Goal: Task Accomplishment & Management: Complete application form

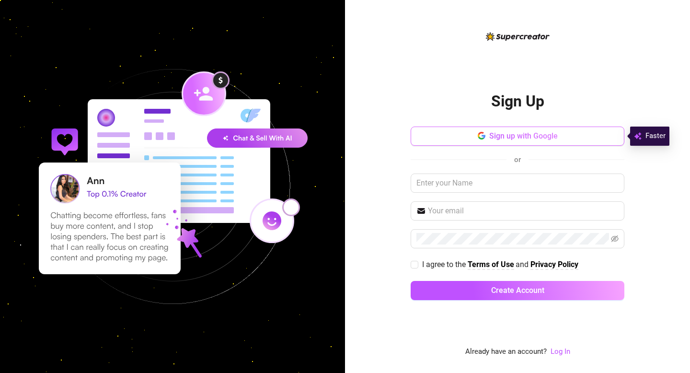
click at [503, 137] on span "Sign up with Google" at bounding box center [523, 135] width 69 height 9
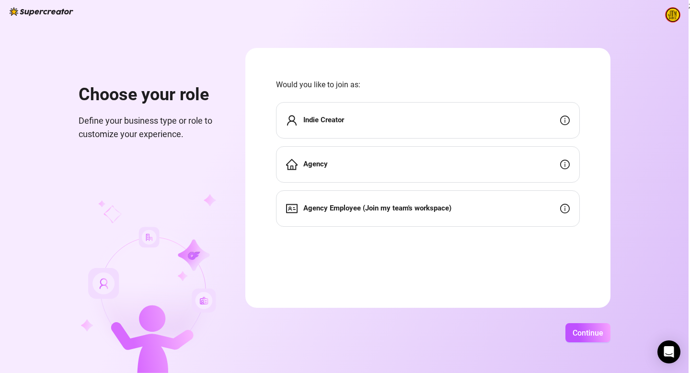
click at [487, 127] on div "Indie Creator" at bounding box center [428, 120] width 304 height 36
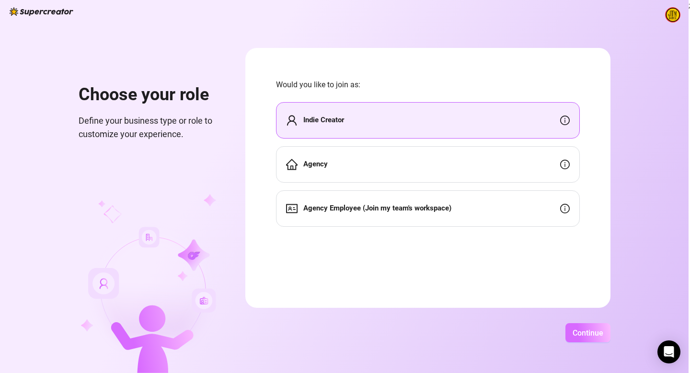
click at [587, 337] on span "Continue" at bounding box center [588, 332] width 31 height 9
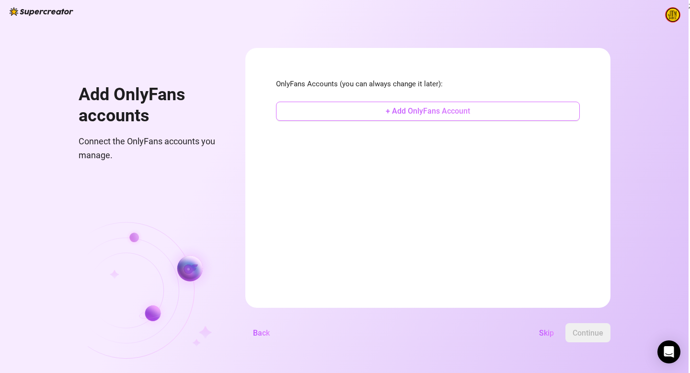
click at [423, 113] on span "+ Add OnlyFans Account" at bounding box center [428, 110] width 84 height 9
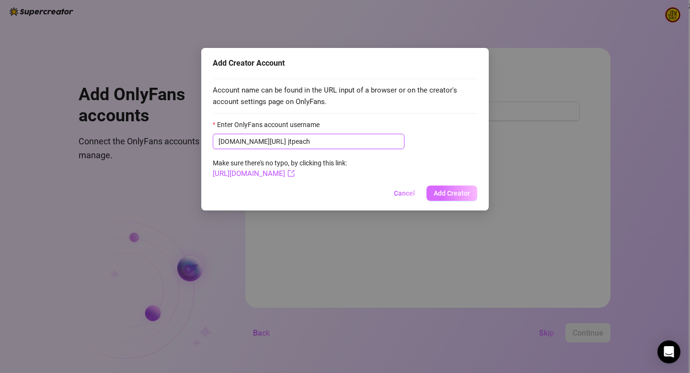
type input "jtpeach"
click at [449, 194] on span "Add Creator" at bounding box center [452, 193] width 36 height 8
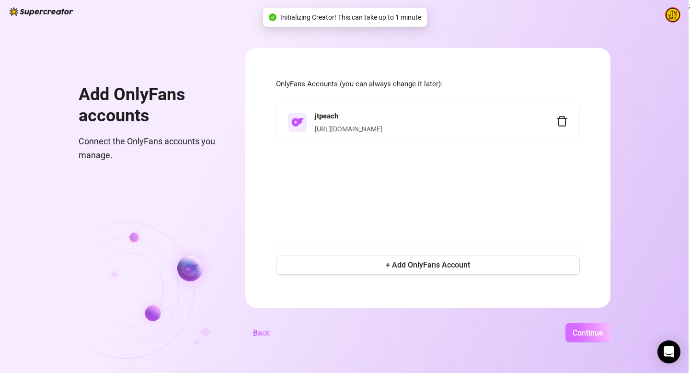
click at [590, 333] on span "Continue" at bounding box center [588, 332] width 31 height 9
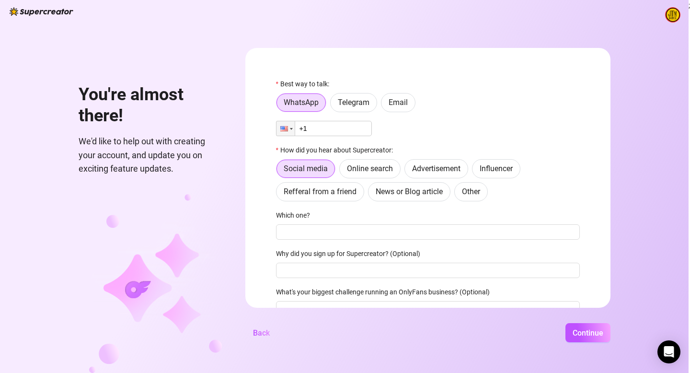
click at [347, 129] on input "+1" at bounding box center [324, 128] width 96 height 15
click at [286, 130] on div at bounding box center [284, 128] width 8 height 5
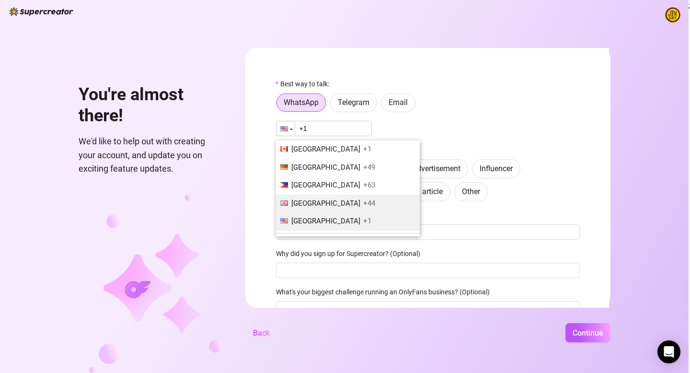
click at [314, 200] on span "United Kingdom" at bounding box center [325, 203] width 69 height 9
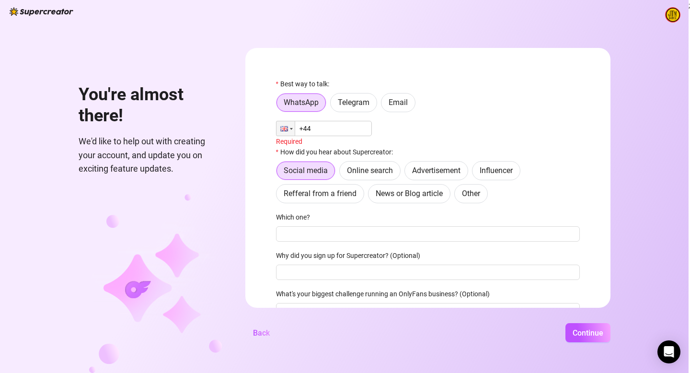
click at [323, 128] on input "+44" at bounding box center [324, 128] width 96 height 15
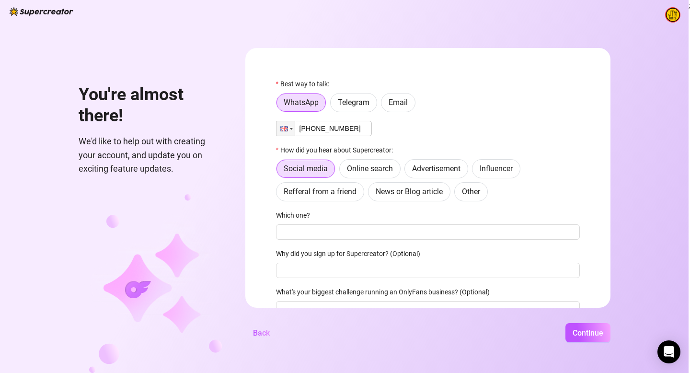
type input "+44 7734 439705"
click at [420, 130] on div "Phone +44 7734 439705" at bounding box center [428, 128] width 304 height 15
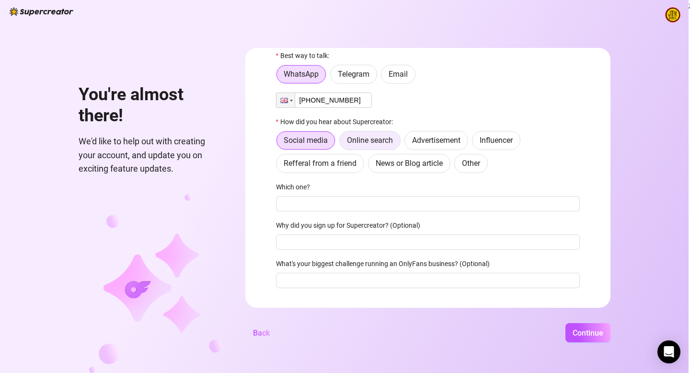
click at [396, 138] on label "Online search" at bounding box center [369, 140] width 61 height 19
click at [342, 143] on input "Online search" at bounding box center [342, 143] width 0 height 0
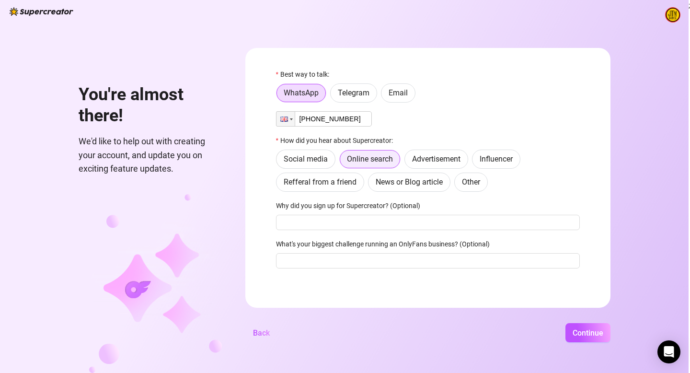
scroll to position [10, 0]
click at [342, 227] on input "Why did you sign up for Supercreator? (Optional)" at bounding box center [428, 222] width 304 height 15
click at [582, 332] on span "Continue" at bounding box center [588, 332] width 31 height 9
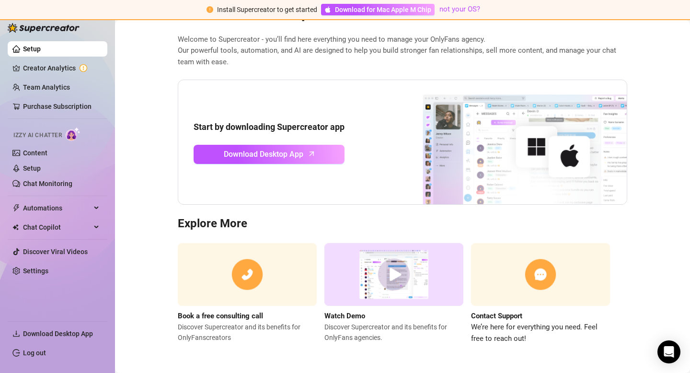
scroll to position [42, 0]
click at [405, 271] on img at bounding box center [393, 274] width 139 height 63
